Goal: Task Accomplishment & Management: Manage account settings

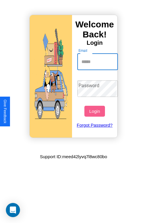
click at [98, 62] on input "Email" at bounding box center [98, 62] width 41 height 17
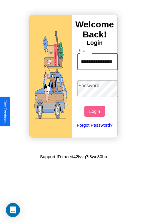
scroll to position [0, 25]
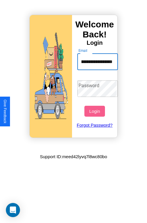
type input "**********"
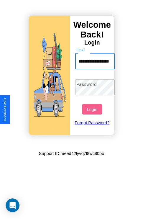
scroll to position [0, 0]
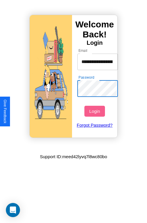
click at [95, 111] on button "Login" at bounding box center [95, 111] width 20 height 11
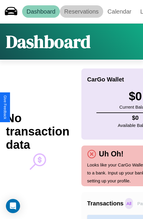
click at [81, 11] on link "Reservations" at bounding box center [81, 11] width 43 height 12
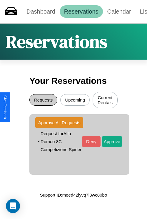
click at [43, 101] on button "Requests" at bounding box center [43, 99] width 28 height 11
click at [108, 146] on button "Approve" at bounding box center [112, 141] width 20 height 11
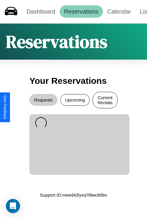
click at [105, 101] on button "Current Rentals" at bounding box center [105, 100] width 25 height 17
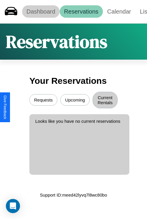
click at [41, 11] on link "Dashboard" at bounding box center [41, 11] width 38 height 12
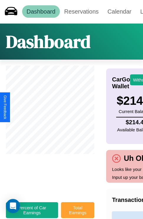
click at [78, 213] on button "Total Earnings" at bounding box center [77, 210] width 33 height 16
